Goal: Obtain resource: Download file/media

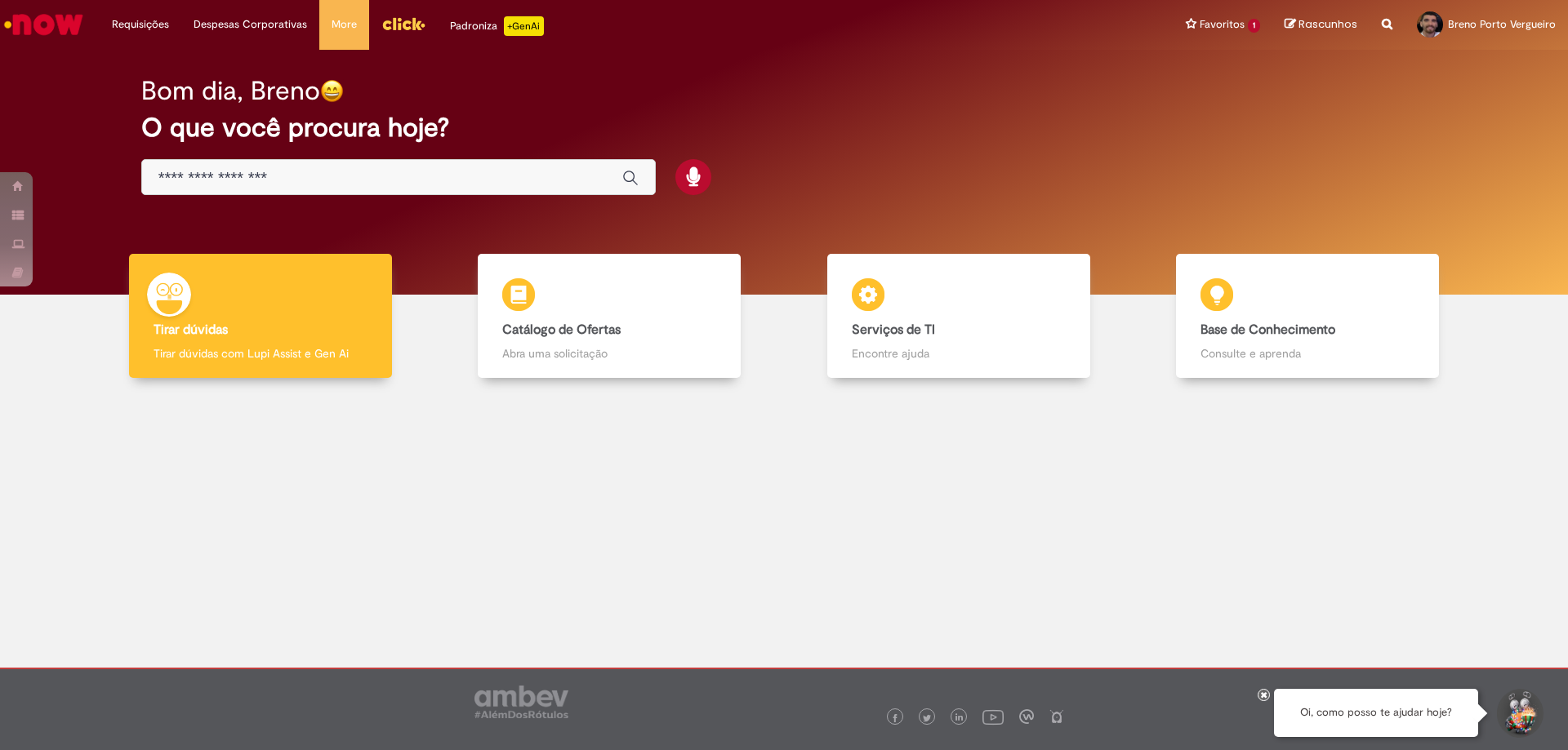
click at [527, 167] on div "Global" at bounding box center [399, 178] width 515 height 37
click at [529, 173] on input "Basta digitar aqui" at bounding box center [382, 178] width 448 height 18
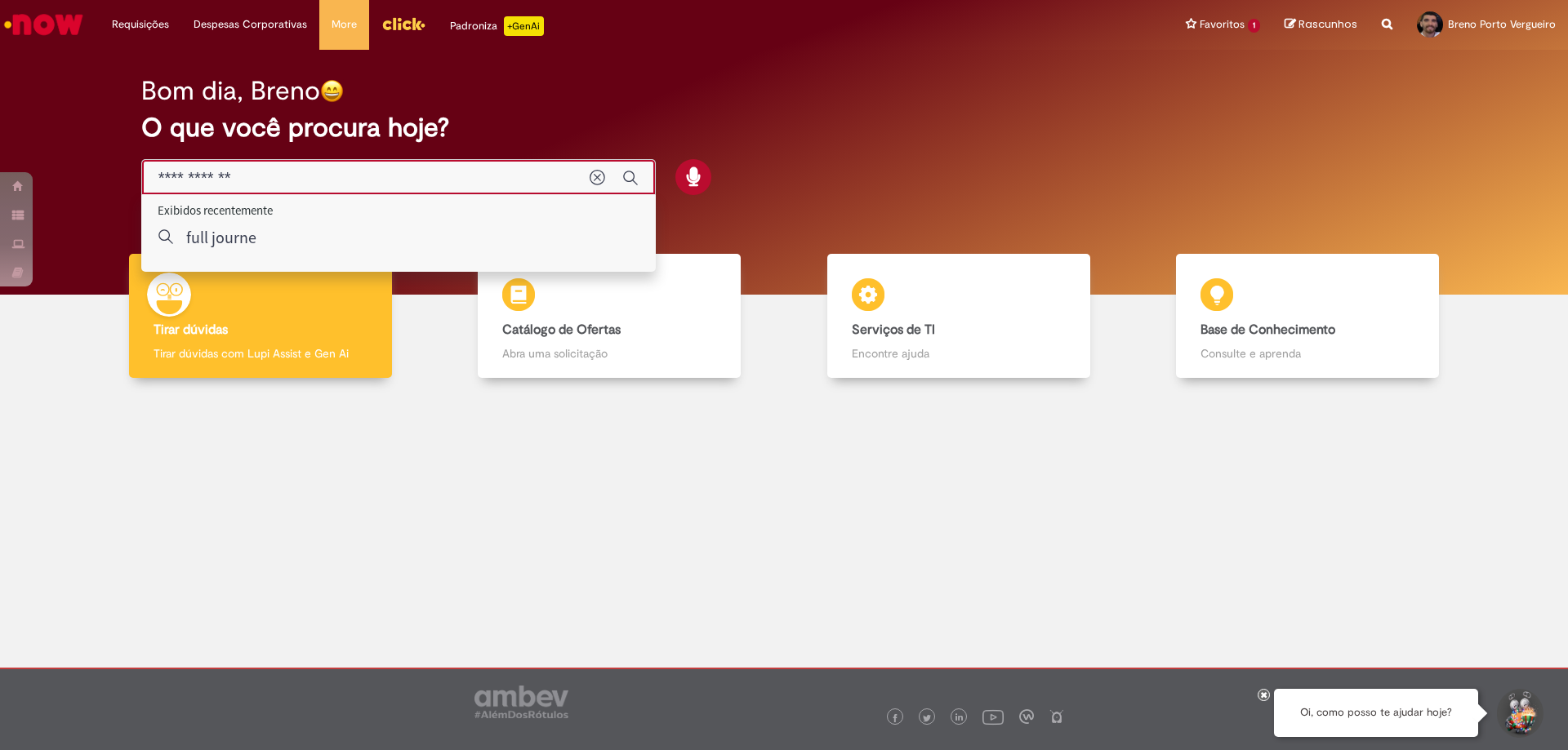
type input "**********"
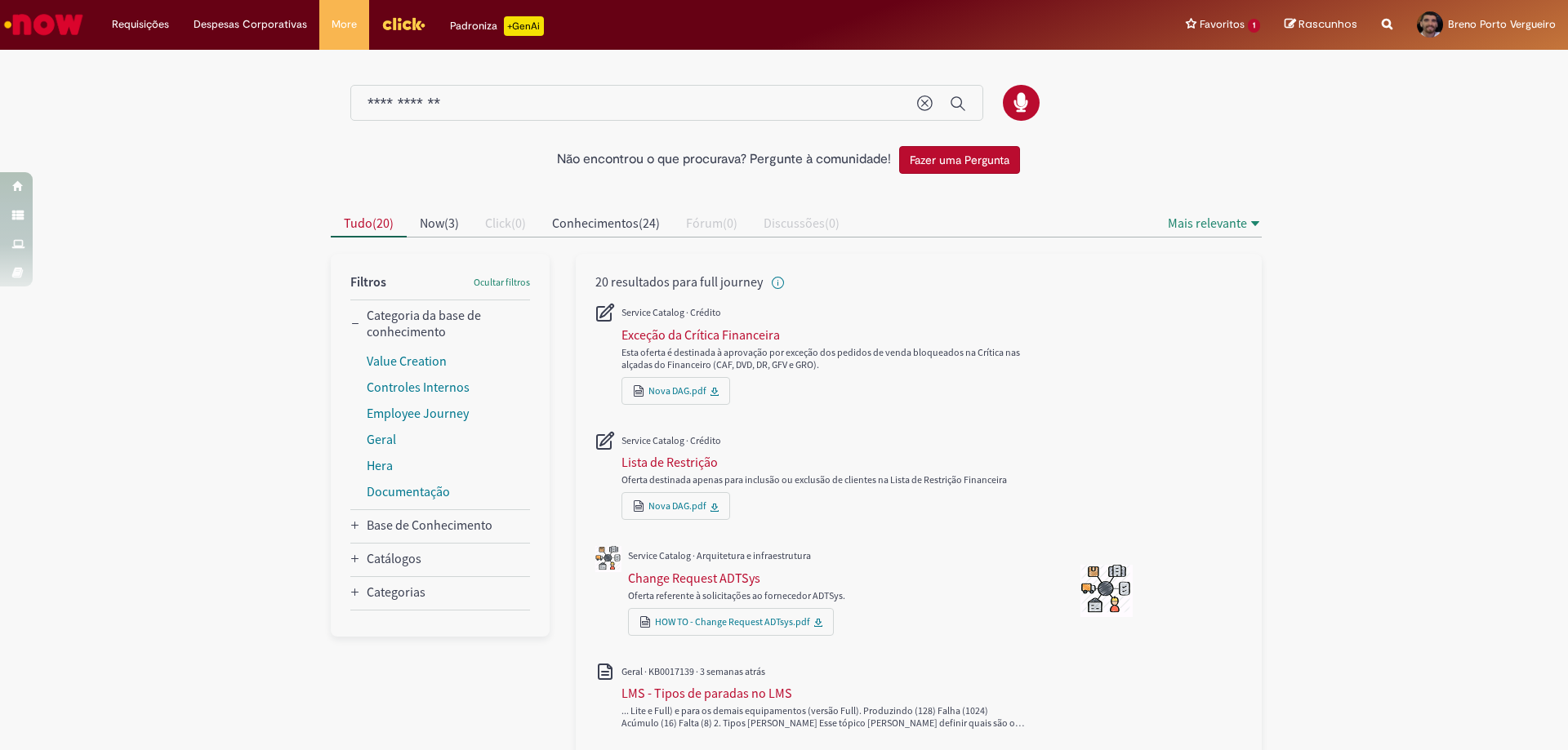
click at [453, 515] on div "Base de Conhecimento" at bounding box center [440, 526] width 180 height 32
click at [457, 518] on Conhecimento_facet_category "Base de Conhecimento" at bounding box center [429, 525] width 126 height 17
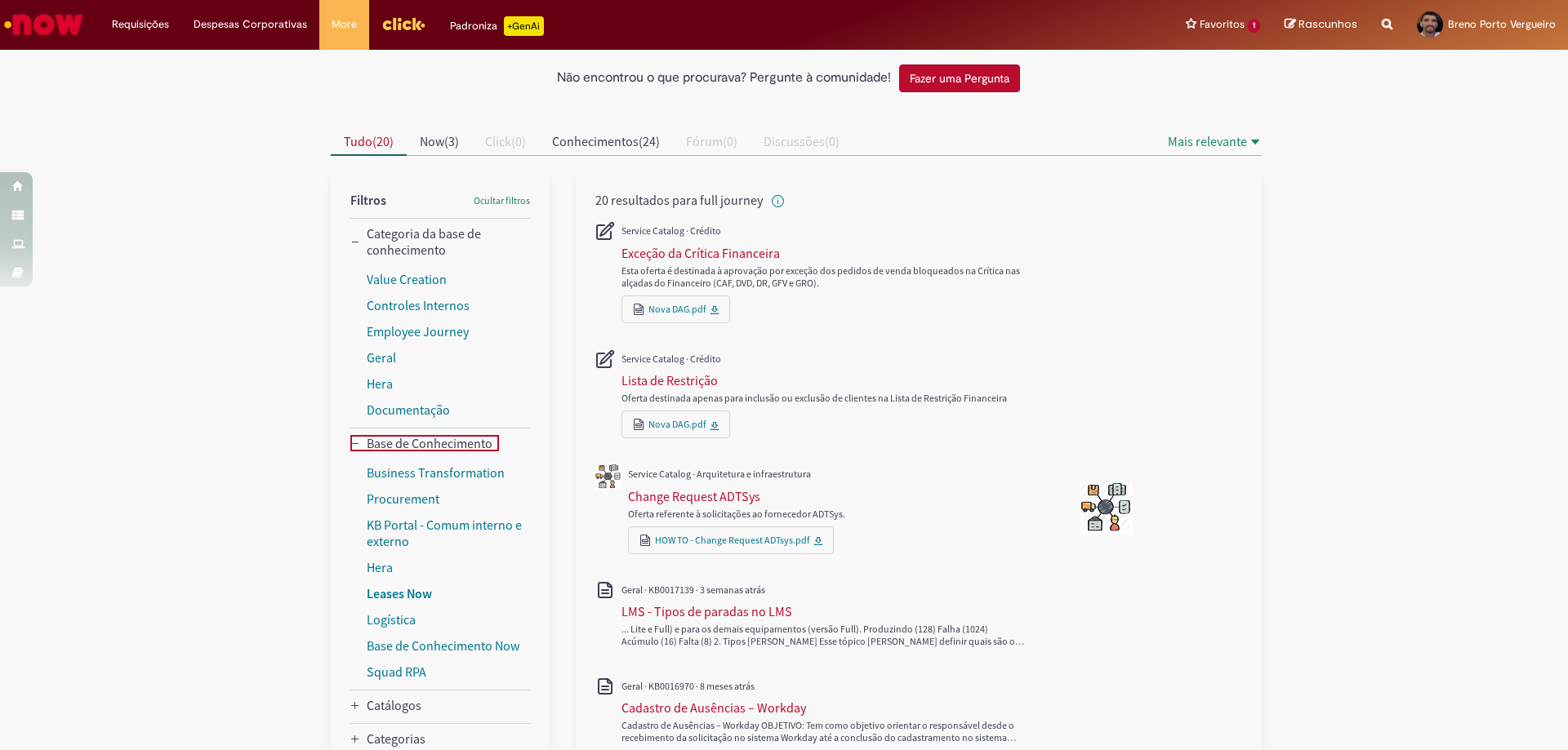
scroll to position [163, 0]
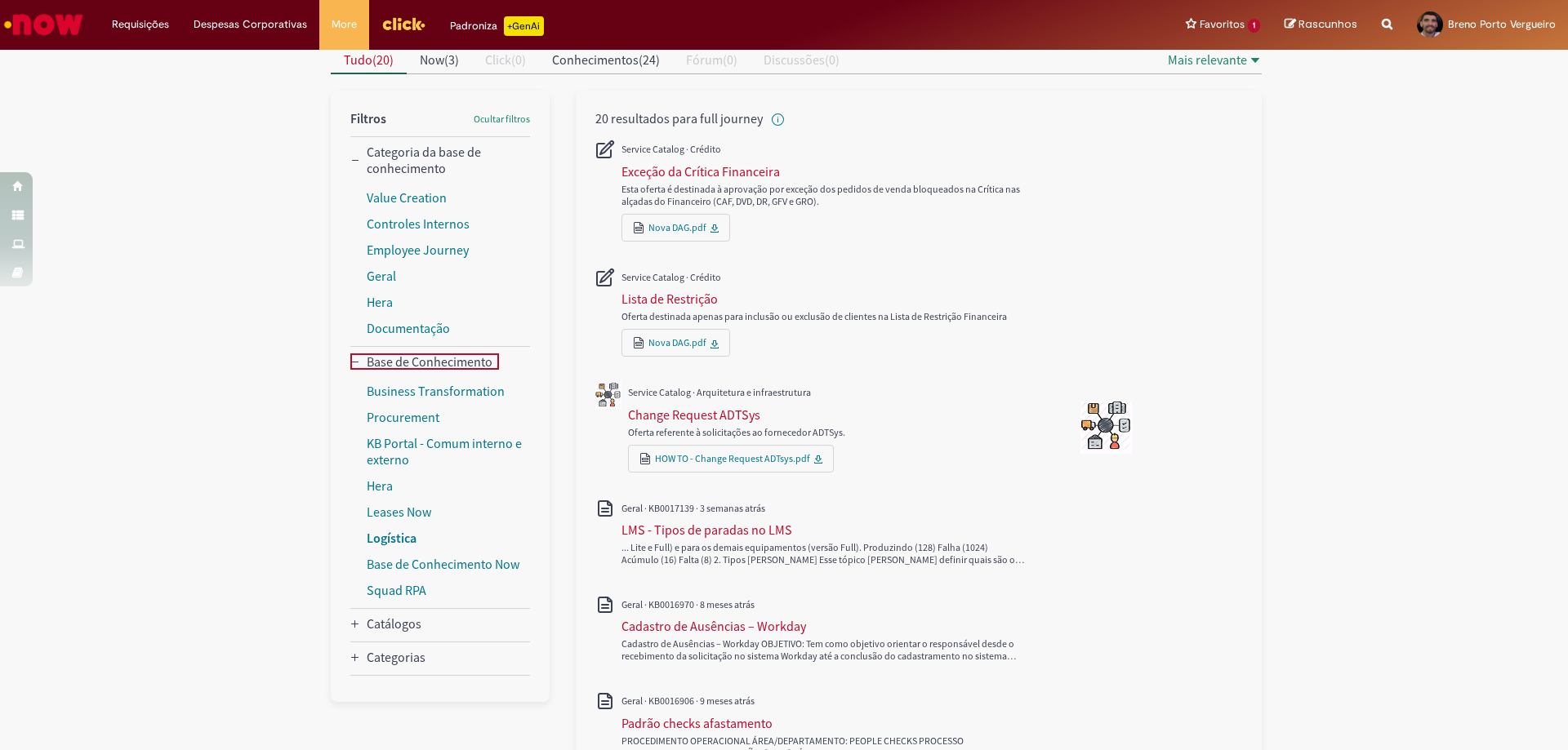
click at [405, 534] on link "Logística" at bounding box center [391, 538] width 50 height 17
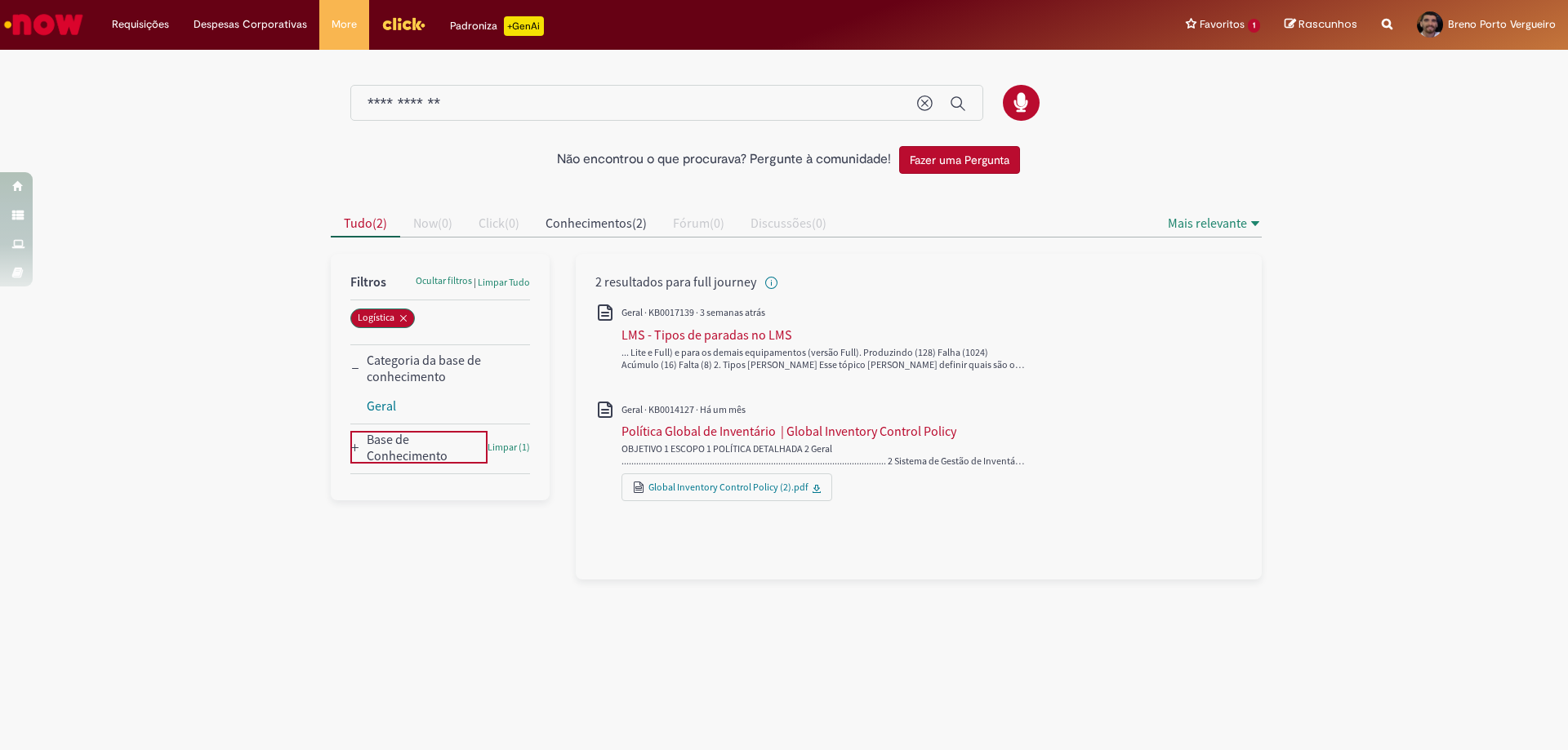
click at [424, 445] on Conhecimento_facet_category "Base de Conhecimento" at bounding box center [424, 446] width 114 height 32
click at [736, 493] on link "Global Inventory Control Policy (2).pdf" at bounding box center [728, 486] width 160 height 12
